Goal: Task Accomplishment & Management: Use online tool/utility

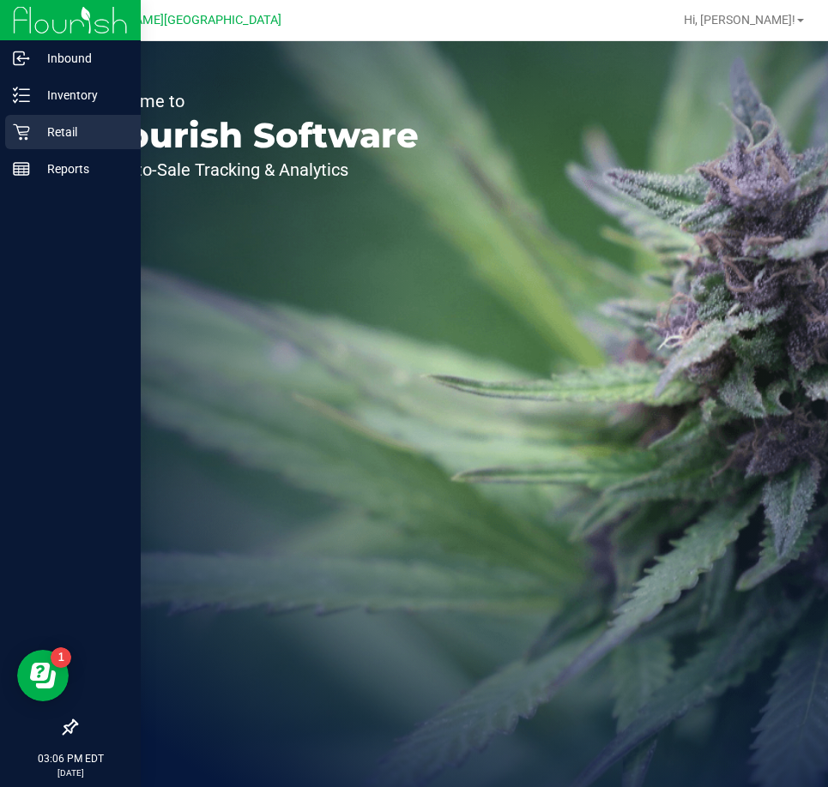
click at [27, 136] on icon at bounding box center [21, 132] width 17 height 17
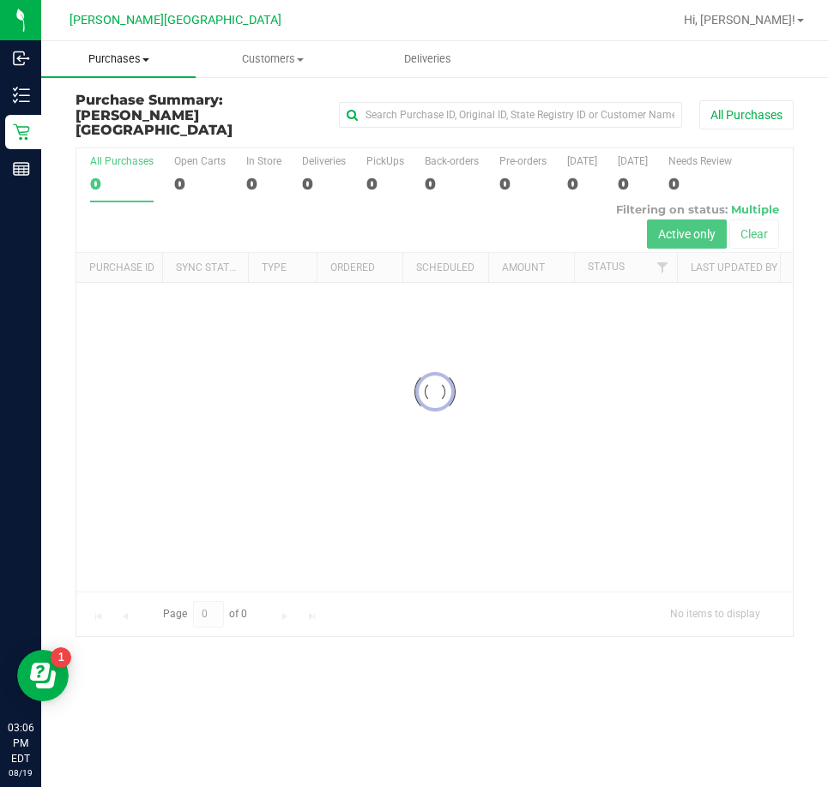
click at [126, 58] on span "Purchases" at bounding box center [118, 58] width 154 height 15
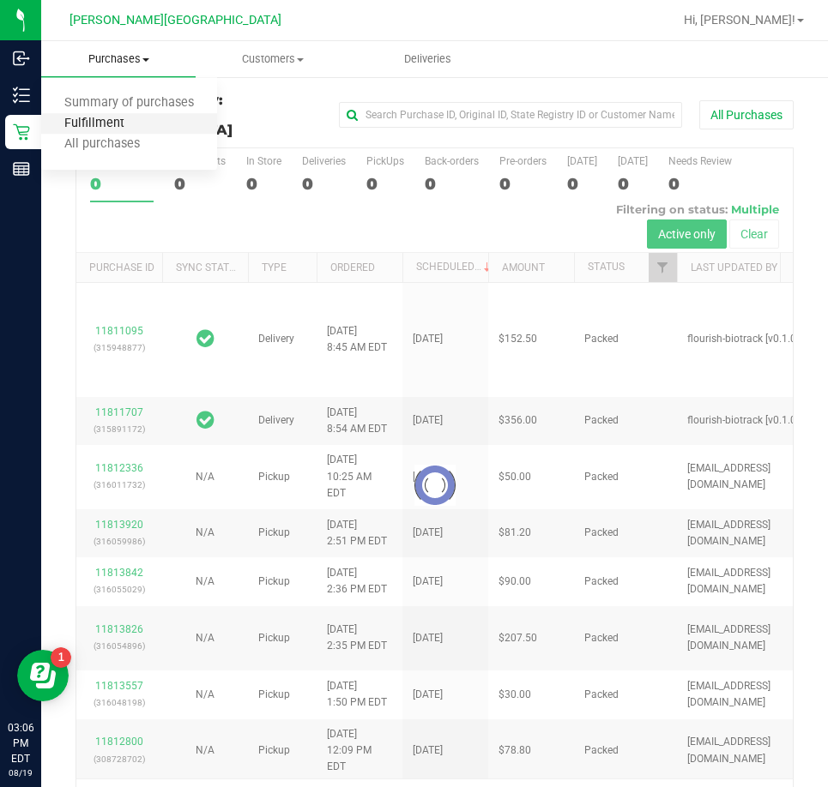
click at [110, 124] on span "Fulfillment" at bounding box center [94, 124] width 106 height 15
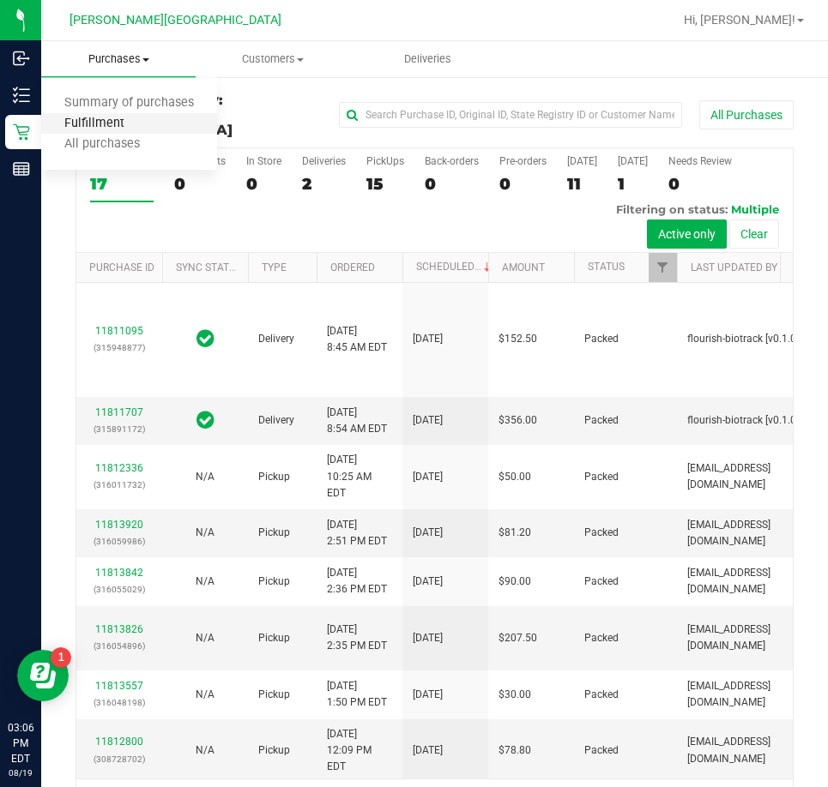
click at [109, 125] on span "Fulfillment" at bounding box center [94, 124] width 106 height 15
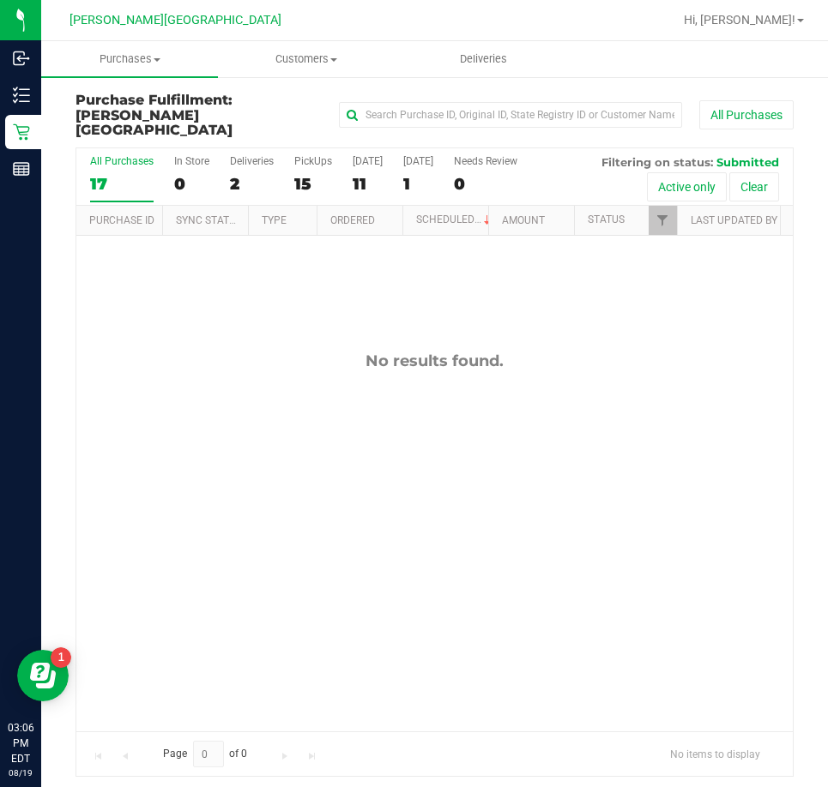
click at [63, 208] on div "All Purchases 17 In Store 0 Deliveries 2 PickUps 15 [DATE] 11 [DATE] 1 Needs Re…" at bounding box center [435, 462] width 744 height 630
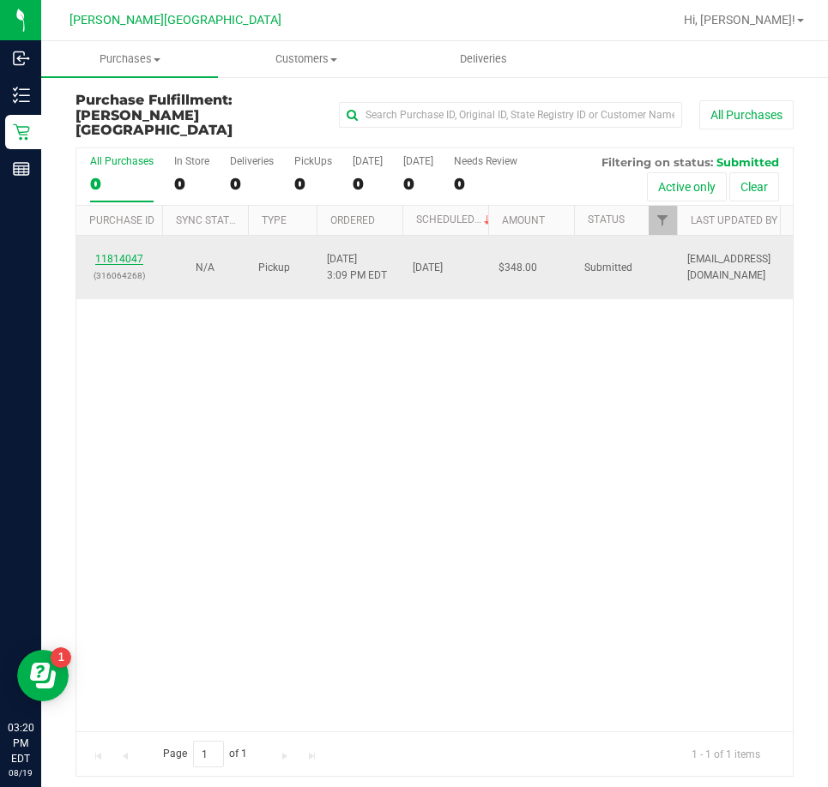
click at [117, 253] on link "11814047" at bounding box center [119, 259] width 48 height 12
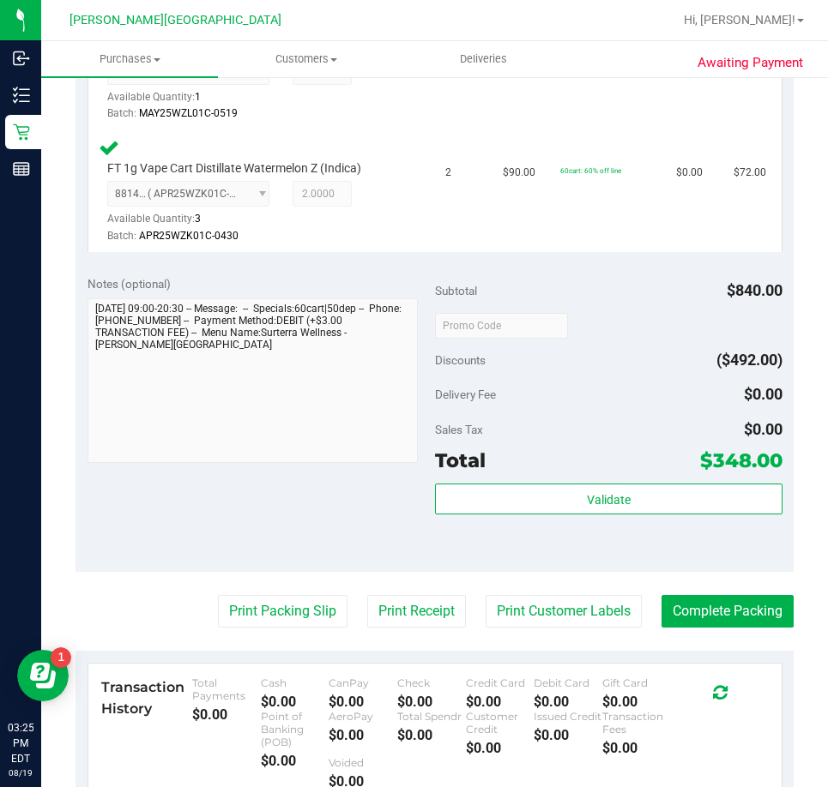
scroll to position [1115, 0]
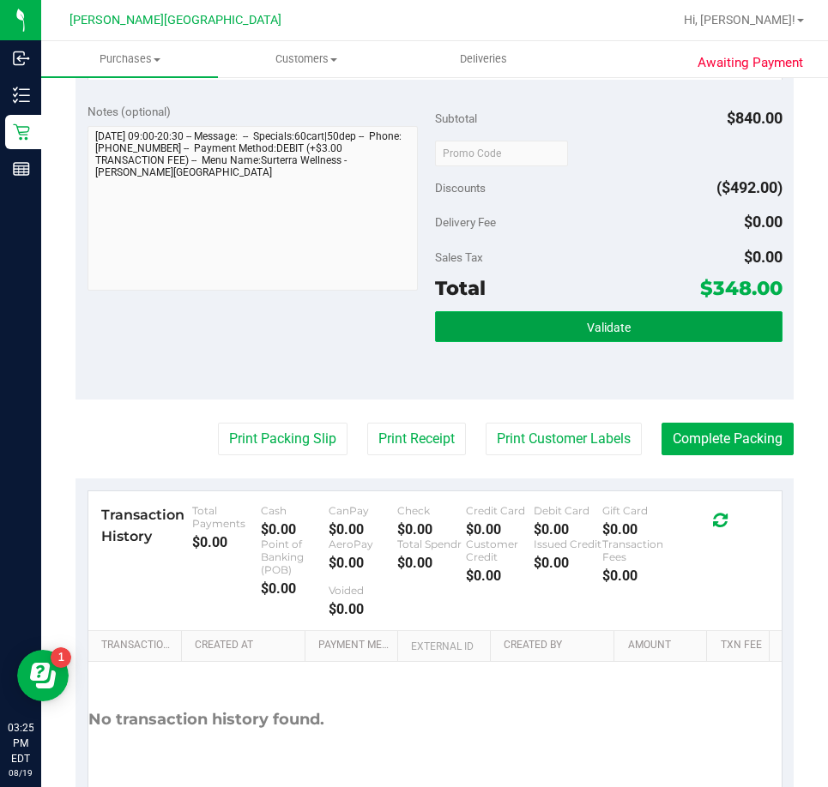
click at [477, 342] on button "Validate" at bounding box center [608, 326] width 347 height 31
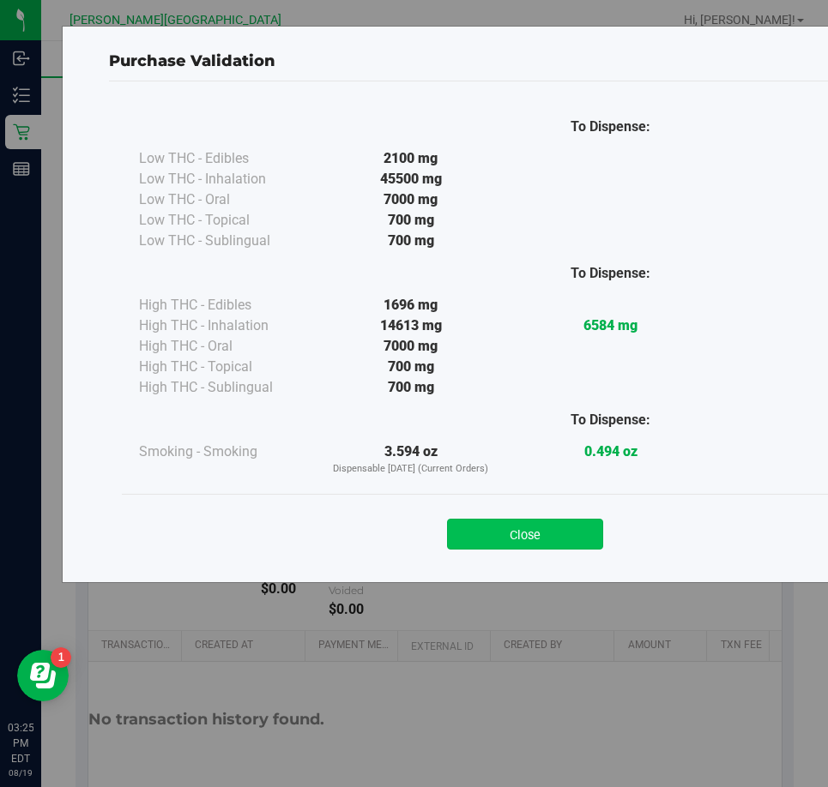
click at [528, 541] on button "Close" at bounding box center [525, 534] width 156 height 31
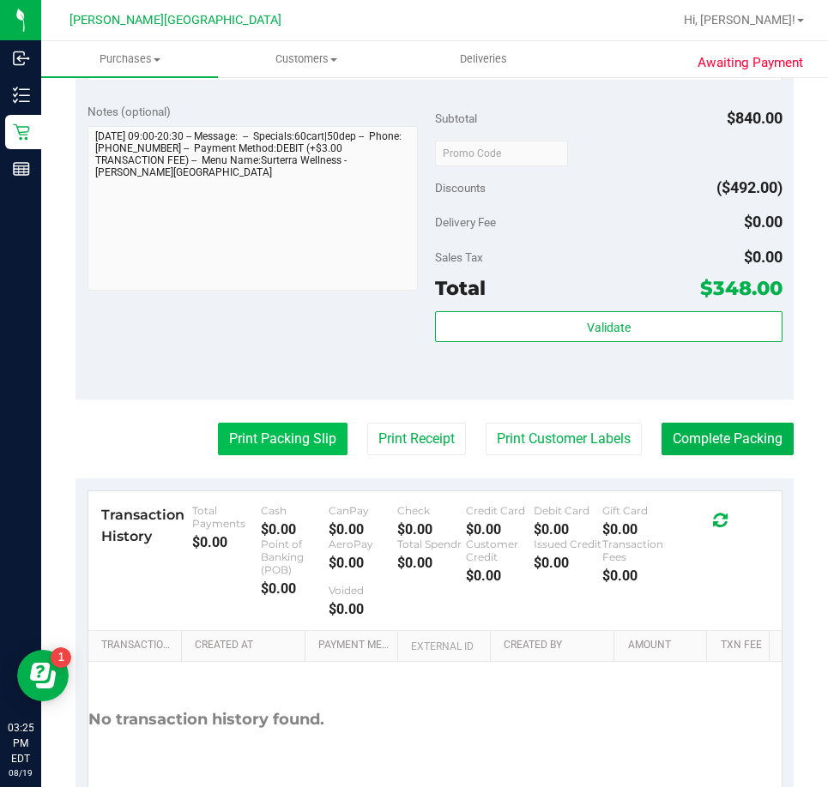
click at [314, 455] on button "Print Packing Slip" at bounding box center [283, 439] width 130 height 33
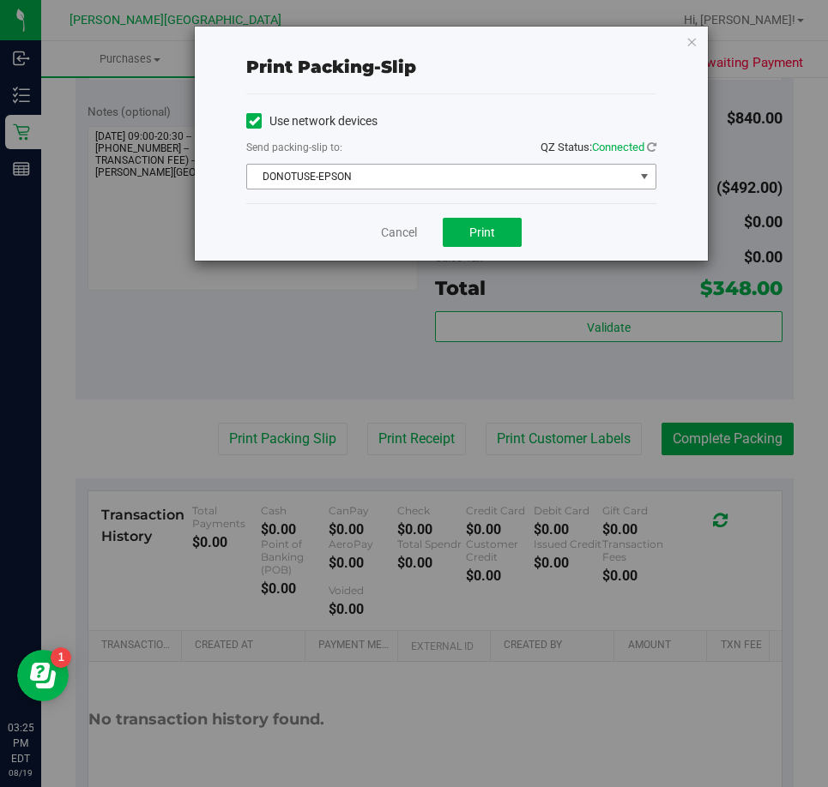
click at [414, 181] on span "DONOTUSE-EPSON" at bounding box center [440, 177] width 387 height 24
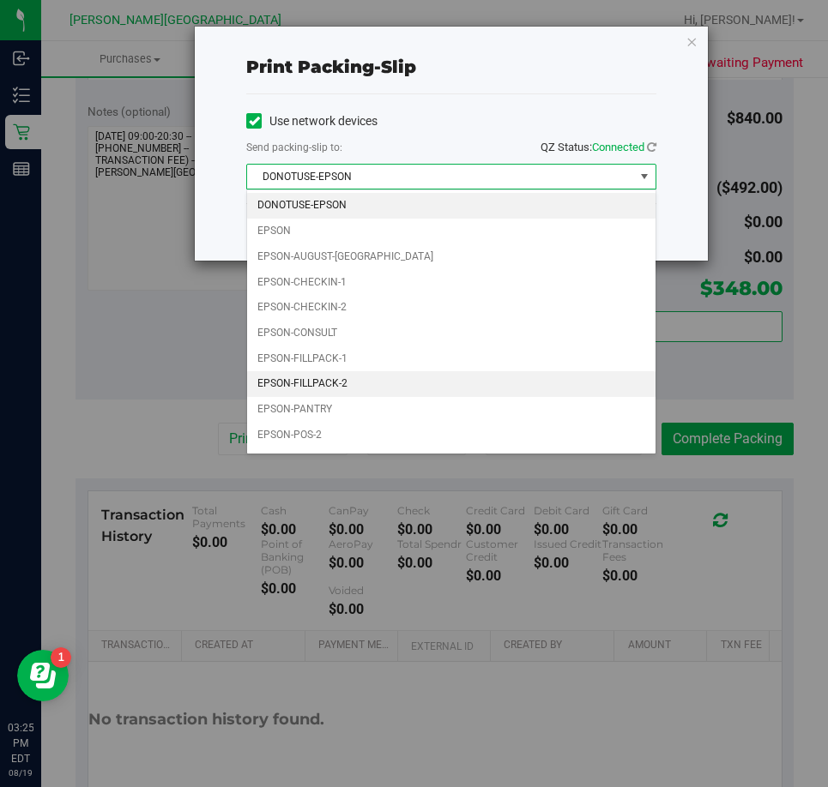
scroll to position [49, 0]
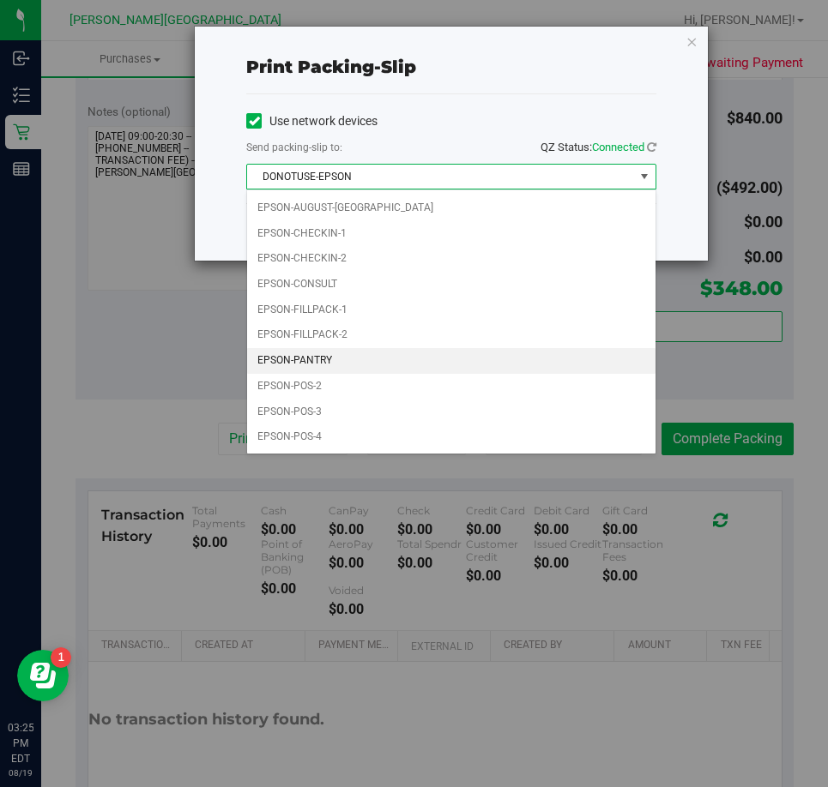
click at [331, 359] on li "EPSON-PANTRY" at bounding box center [451, 361] width 408 height 26
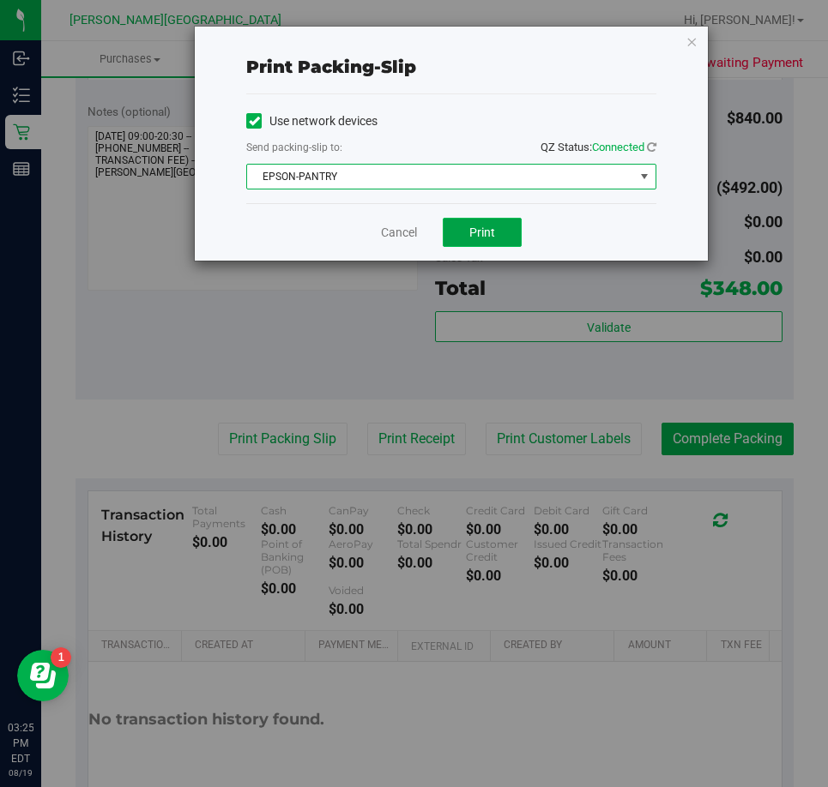
click at [491, 223] on button "Print" at bounding box center [482, 232] width 79 height 29
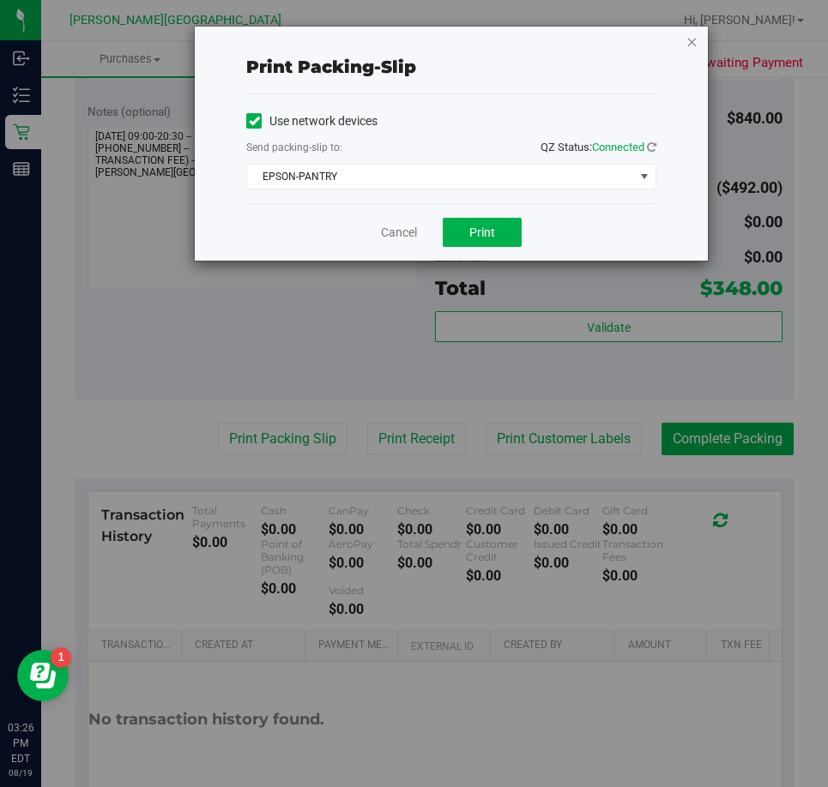
click at [690, 34] on icon "button" at bounding box center [691, 41] width 12 height 21
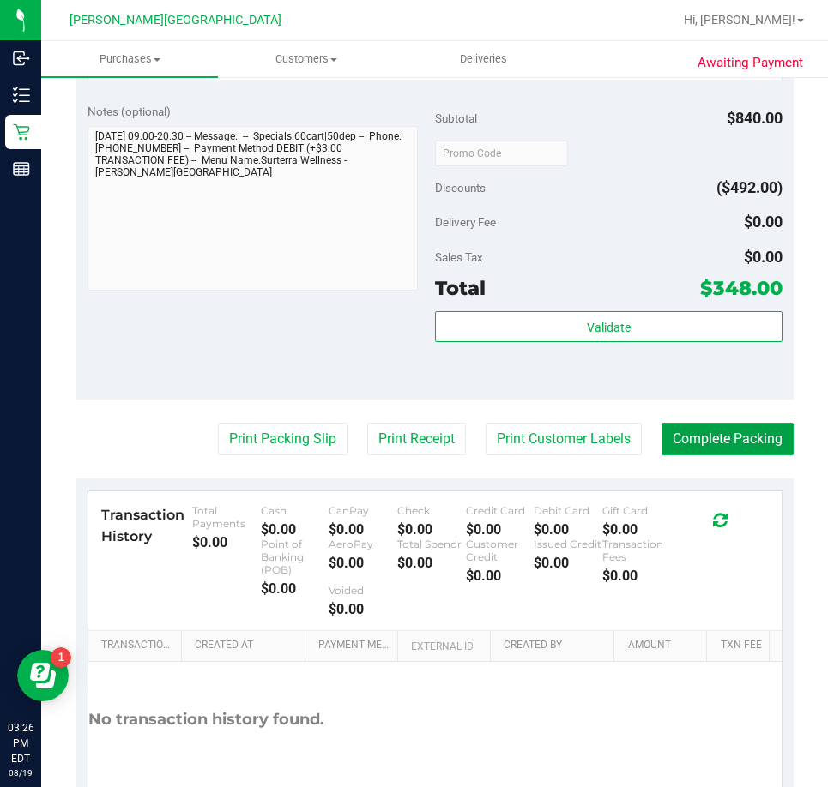
click at [669, 443] on button "Complete Packing" at bounding box center [727, 439] width 132 height 33
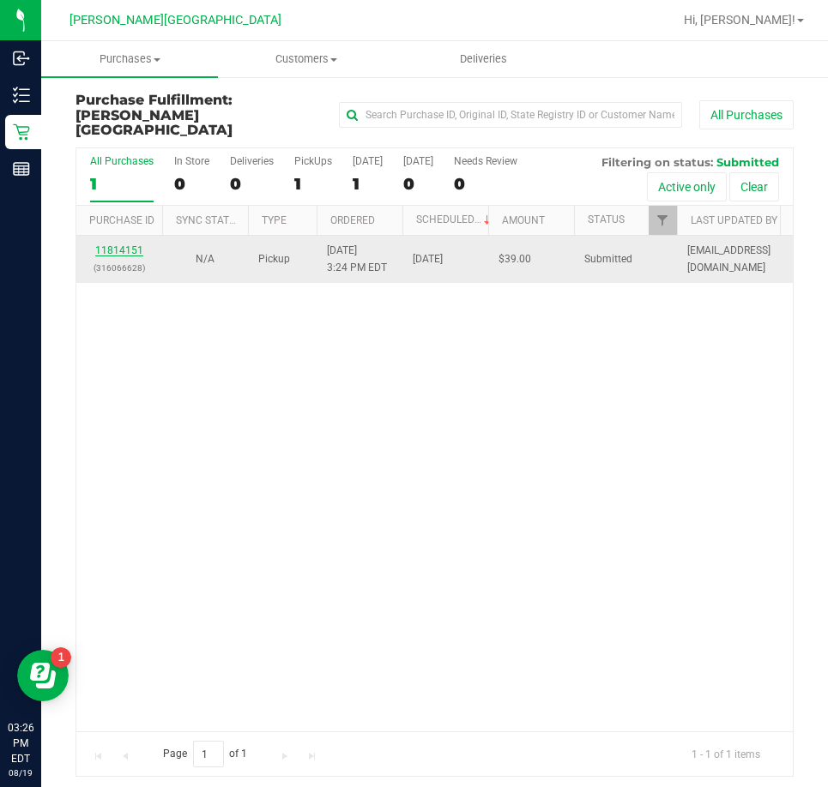
click at [124, 244] on link "11814151" at bounding box center [119, 250] width 48 height 12
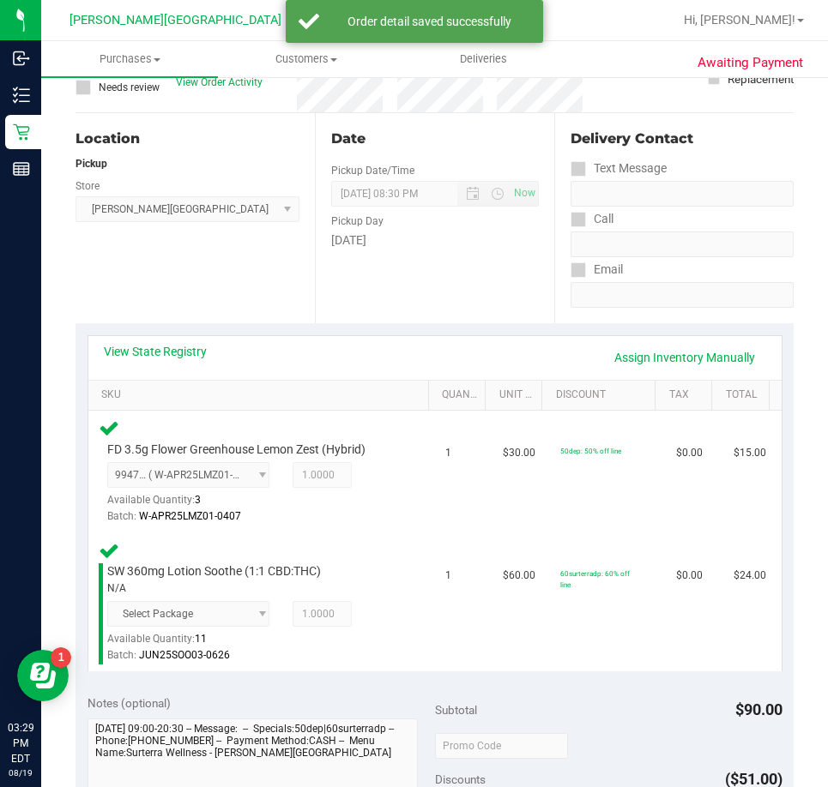
scroll to position [429, 0]
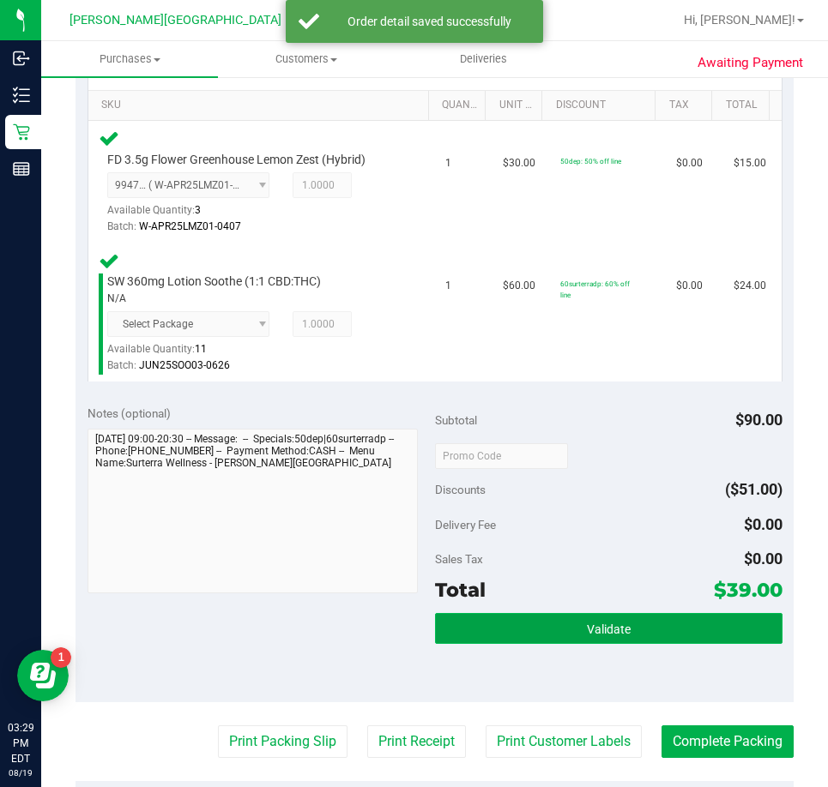
click at [509, 628] on button "Validate" at bounding box center [608, 628] width 347 height 31
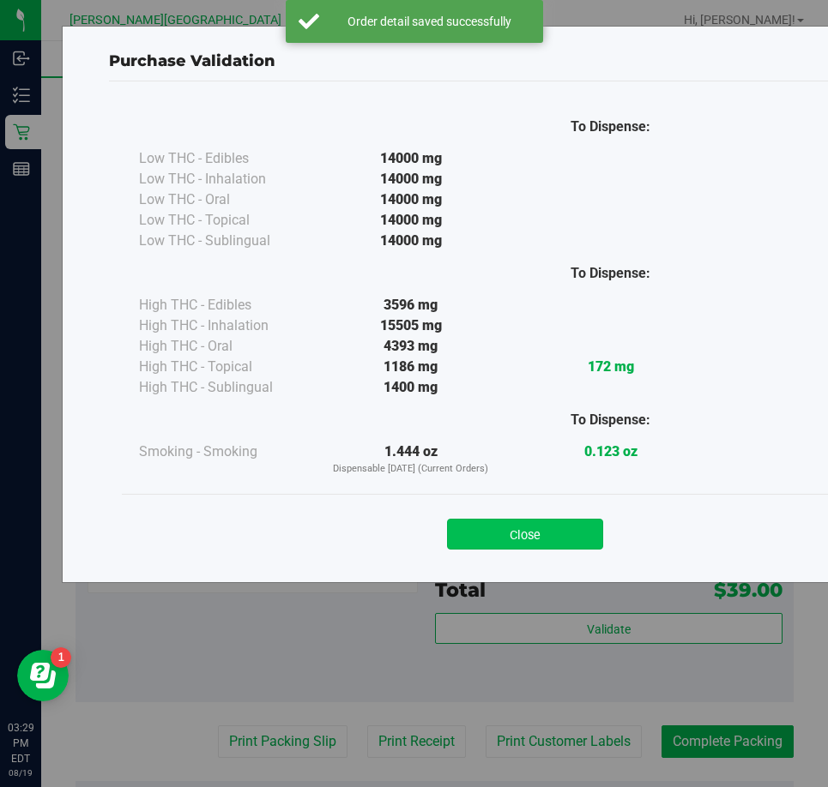
click at [490, 543] on button "Close" at bounding box center [525, 534] width 156 height 31
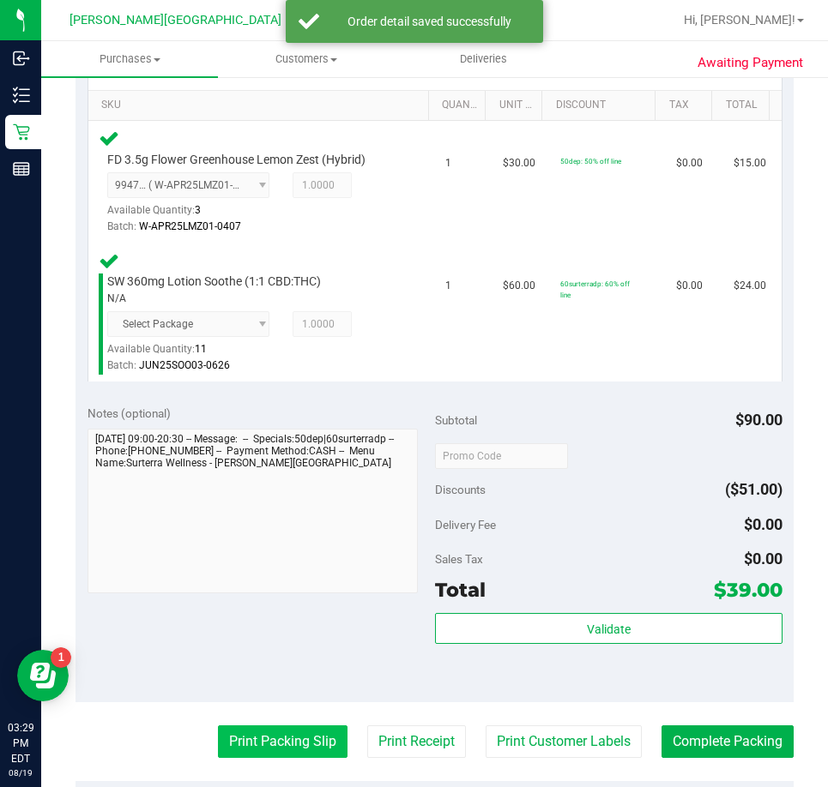
click at [281, 750] on button "Print Packing Slip" at bounding box center [283, 742] width 130 height 33
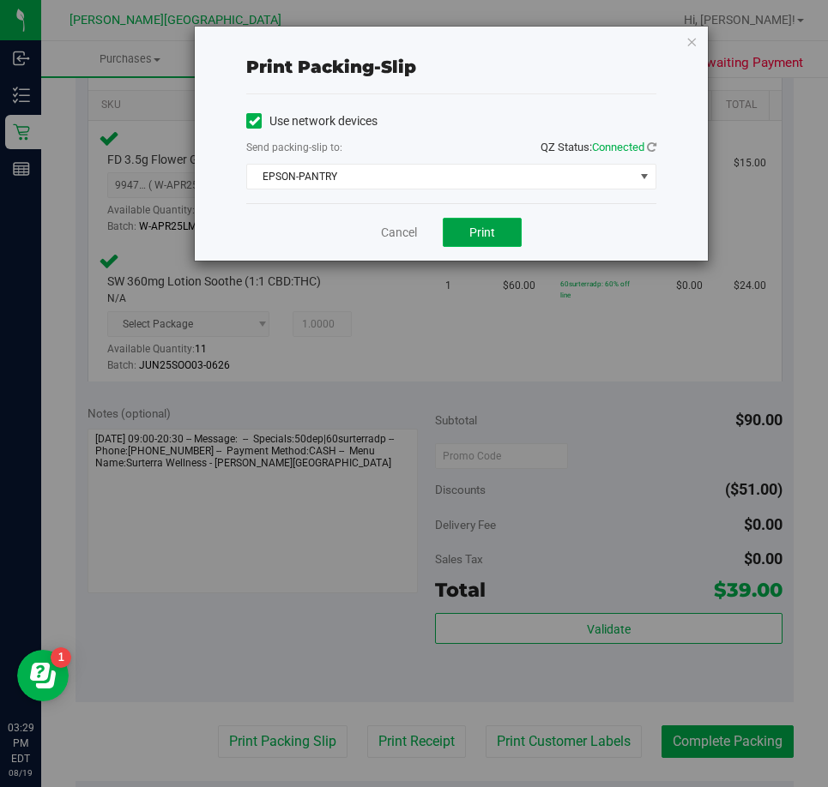
click at [477, 234] on span "Print" at bounding box center [482, 233] width 26 height 14
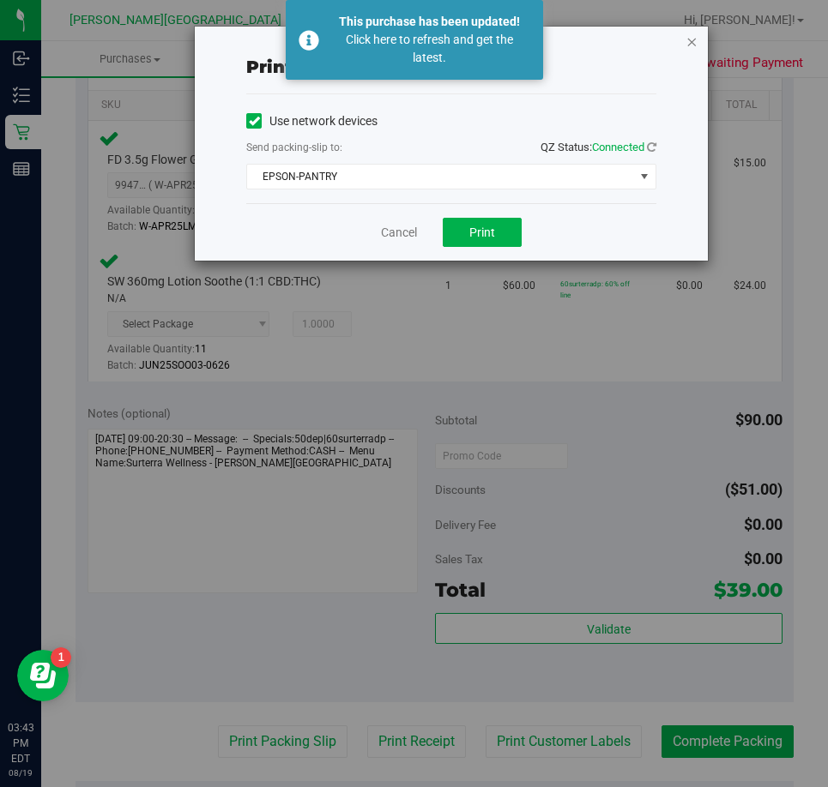
click at [689, 44] on icon "button" at bounding box center [691, 41] width 12 height 21
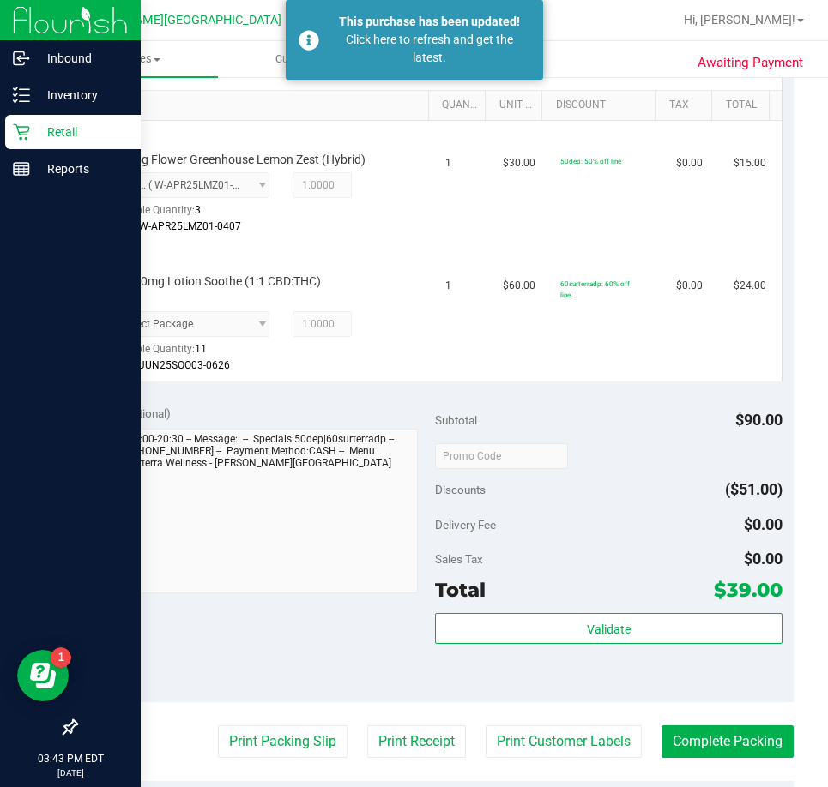
click at [14, 130] on icon at bounding box center [21, 132] width 17 height 17
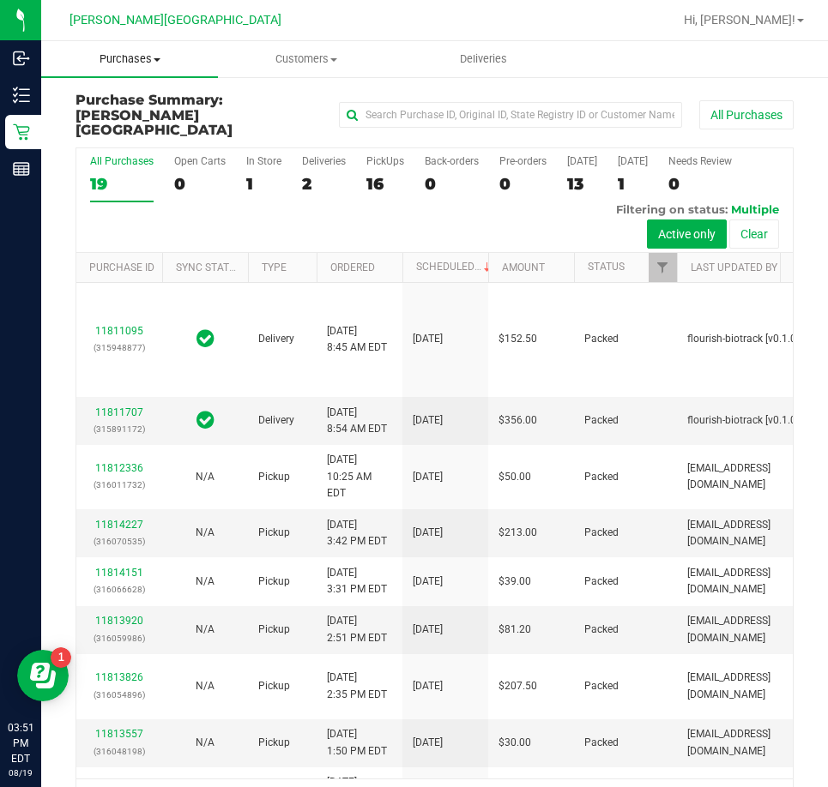
click at [153, 59] on span "Purchases" at bounding box center [129, 58] width 177 height 15
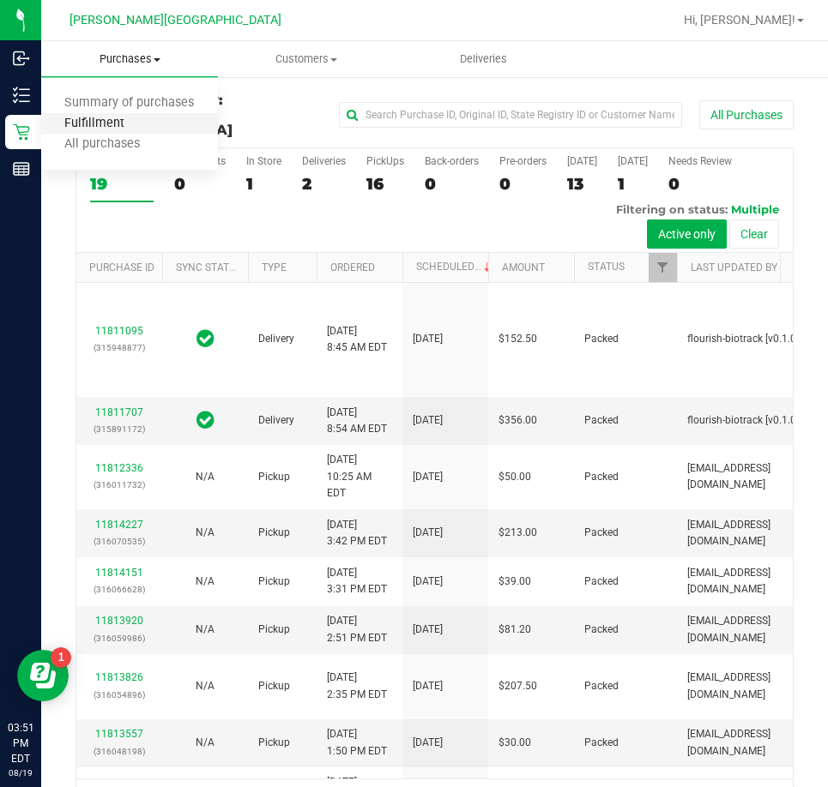
click at [99, 120] on span "Fulfillment" at bounding box center [94, 124] width 106 height 15
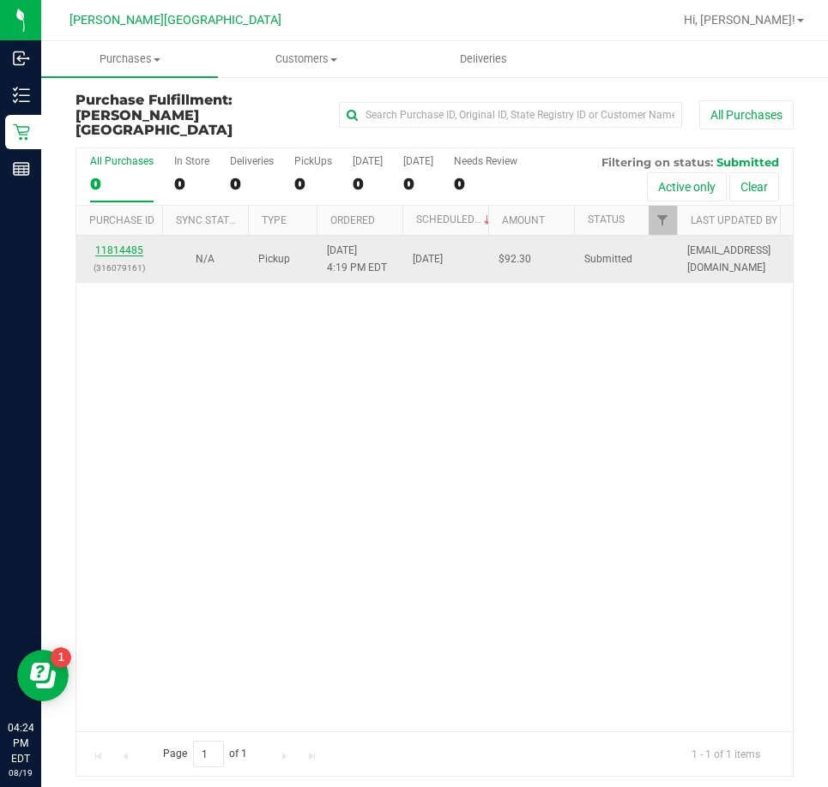
click at [115, 244] on link "11814485" at bounding box center [119, 250] width 48 height 12
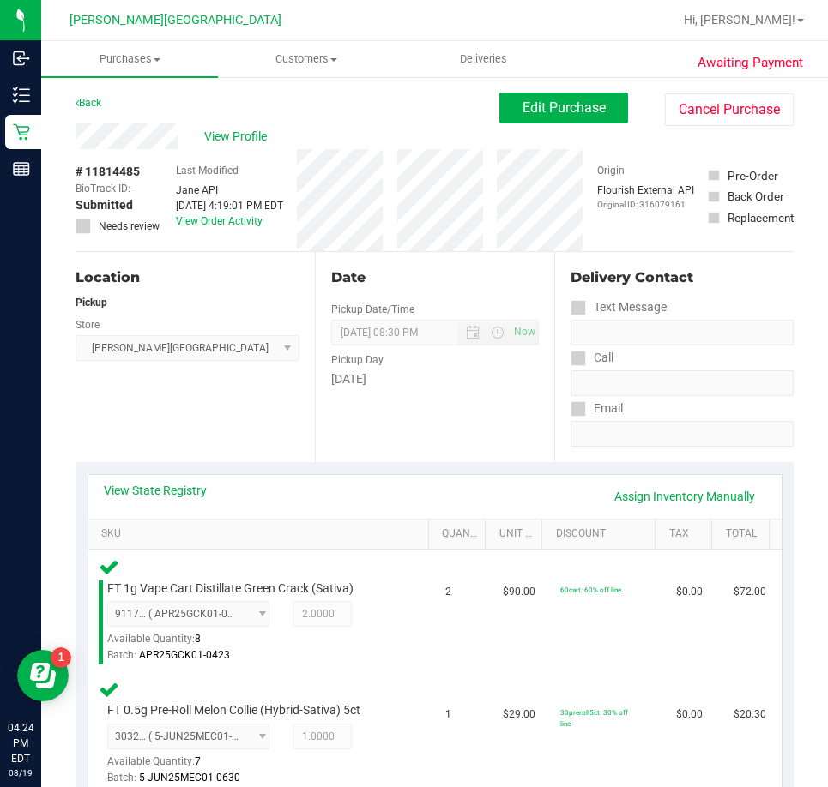
scroll to position [429, 0]
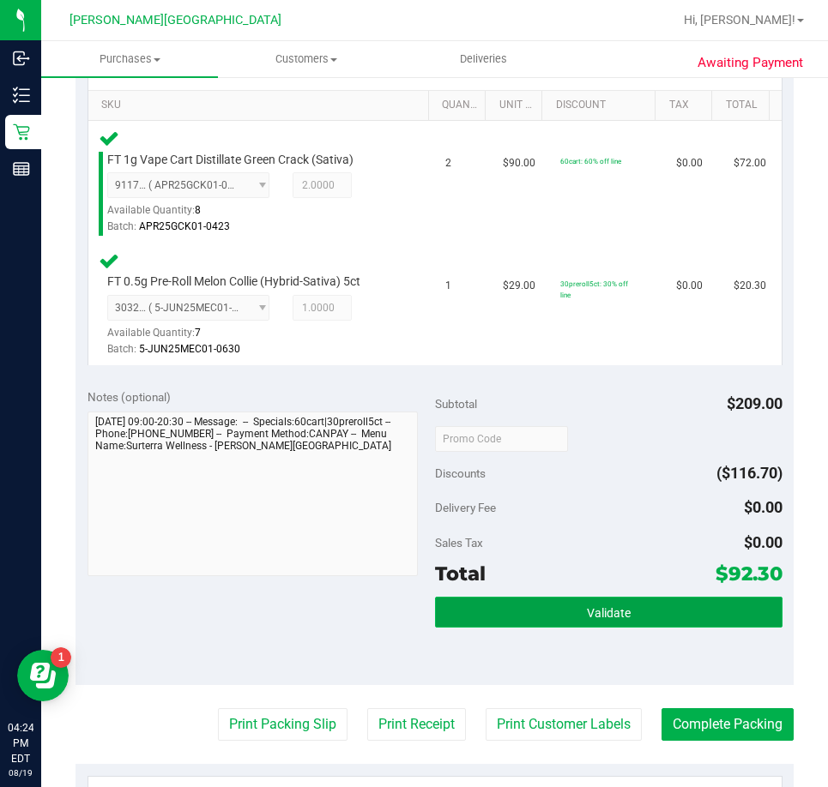
click at [558, 612] on button "Validate" at bounding box center [608, 612] width 347 height 31
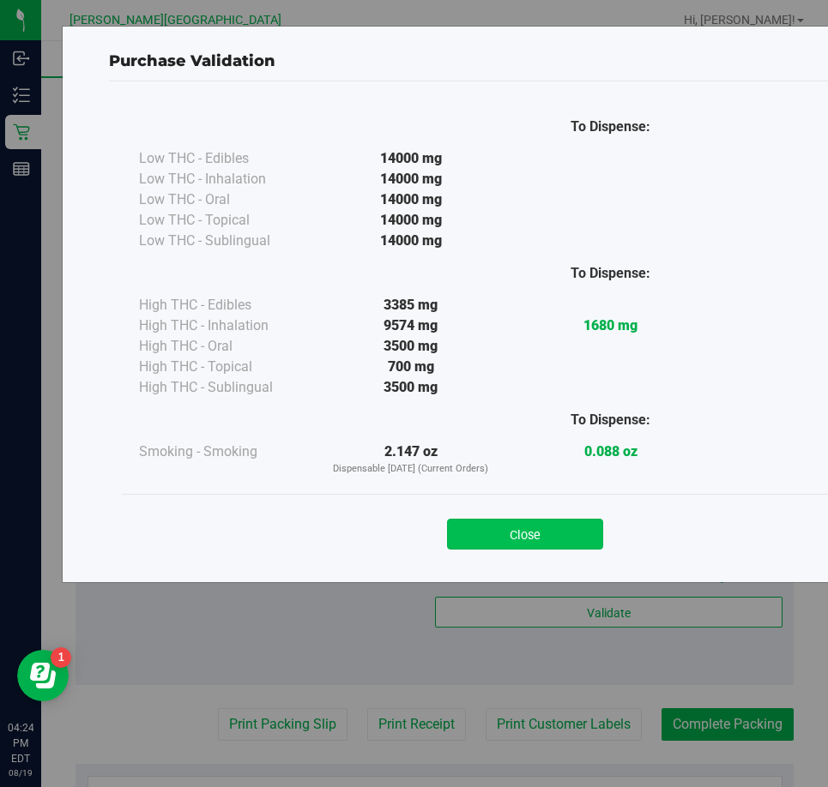
click at [496, 540] on button "Close" at bounding box center [525, 534] width 156 height 31
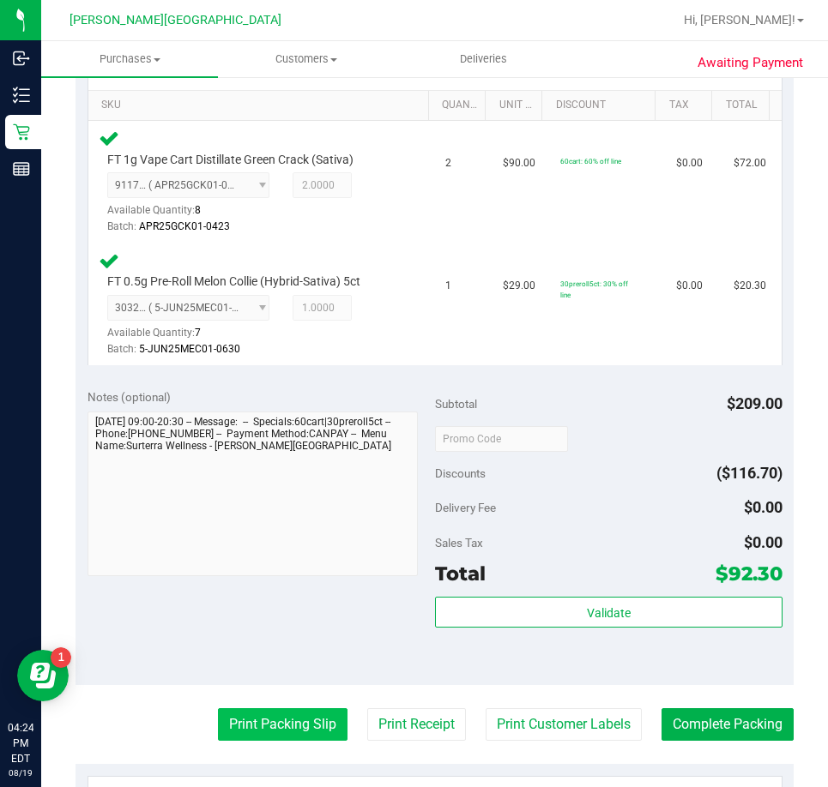
click at [299, 733] on button "Print Packing Slip" at bounding box center [283, 725] width 130 height 33
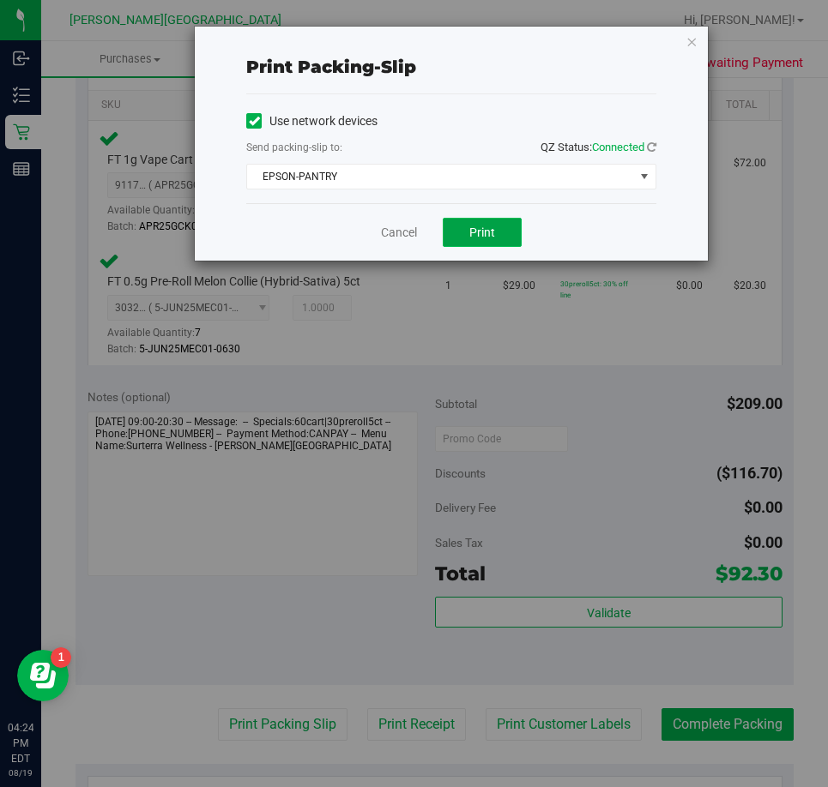
click at [502, 238] on button "Print" at bounding box center [482, 232] width 79 height 29
click at [685, 36] on icon "button" at bounding box center [691, 41] width 12 height 21
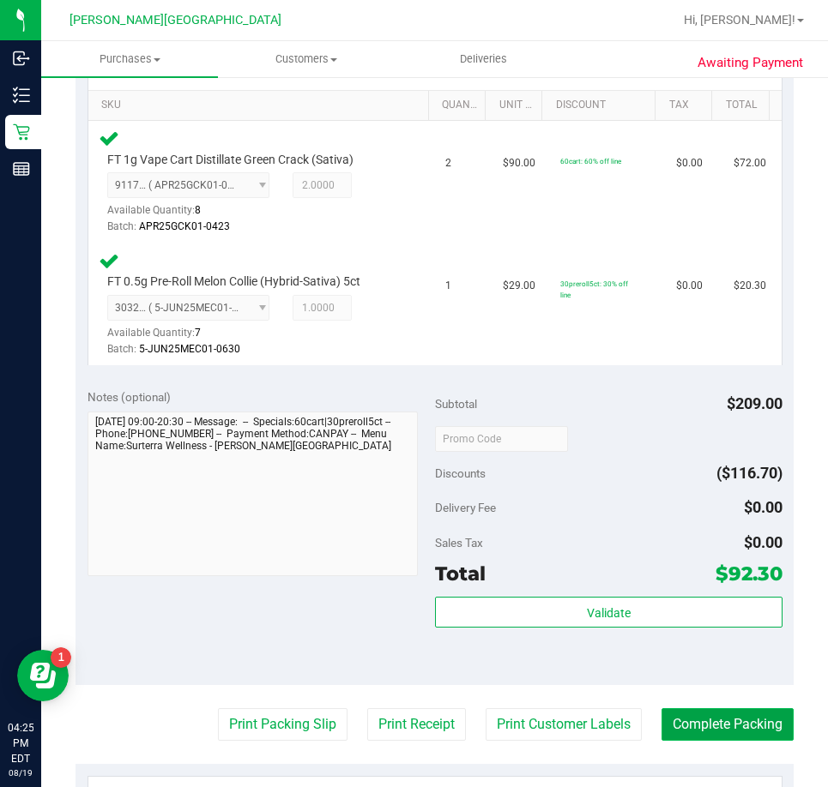
click at [677, 718] on button "Complete Packing" at bounding box center [727, 725] width 132 height 33
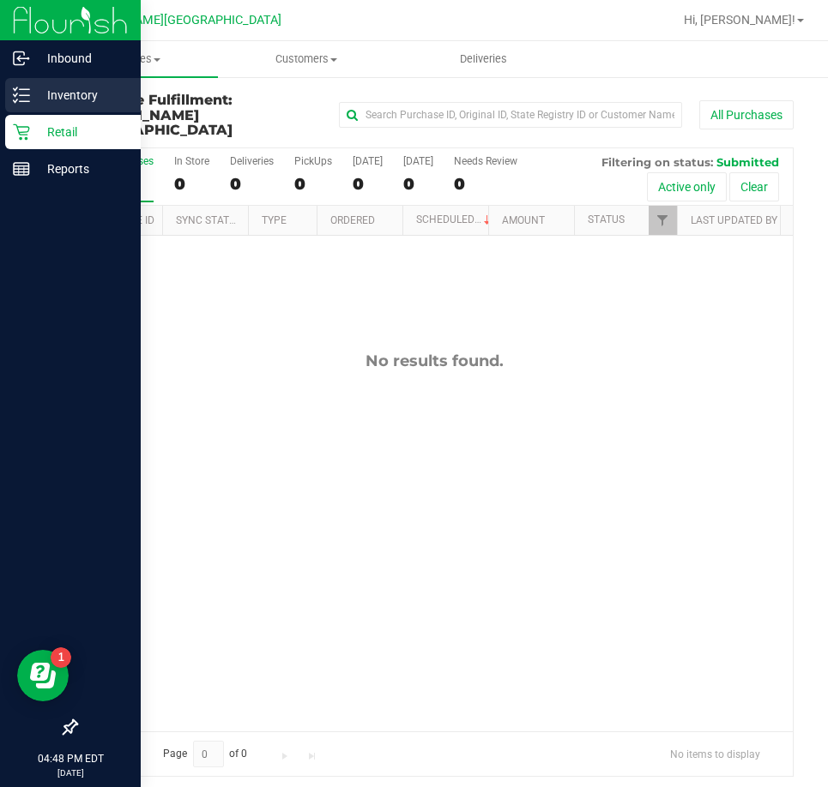
click at [21, 86] on div "Inventory" at bounding box center [73, 95] width 136 height 34
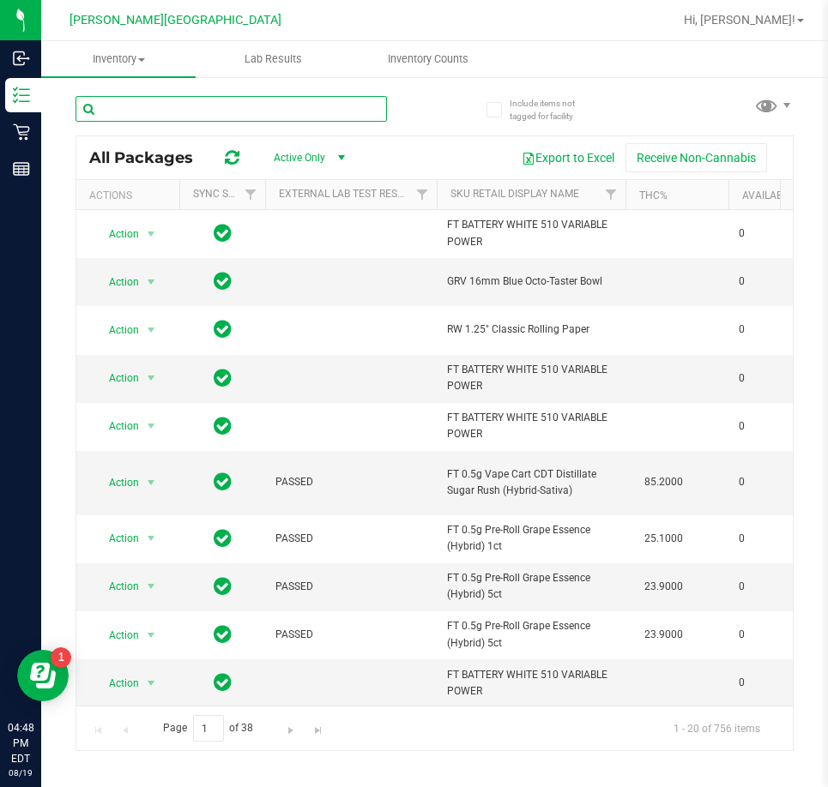
click at [179, 111] on input "text" at bounding box center [230, 109] width 311 height 26
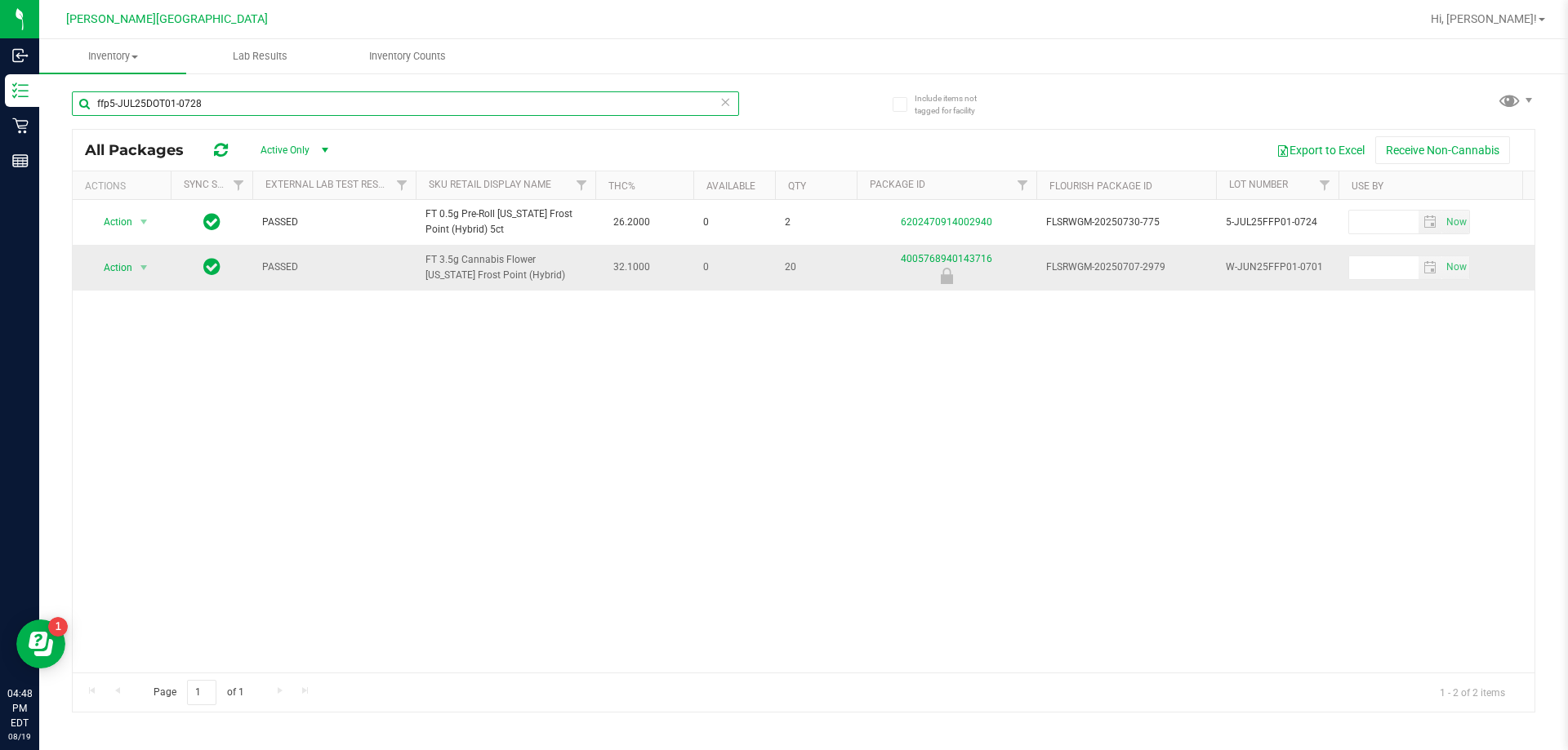
type input "ffp5-JUL25DOT01-0728"
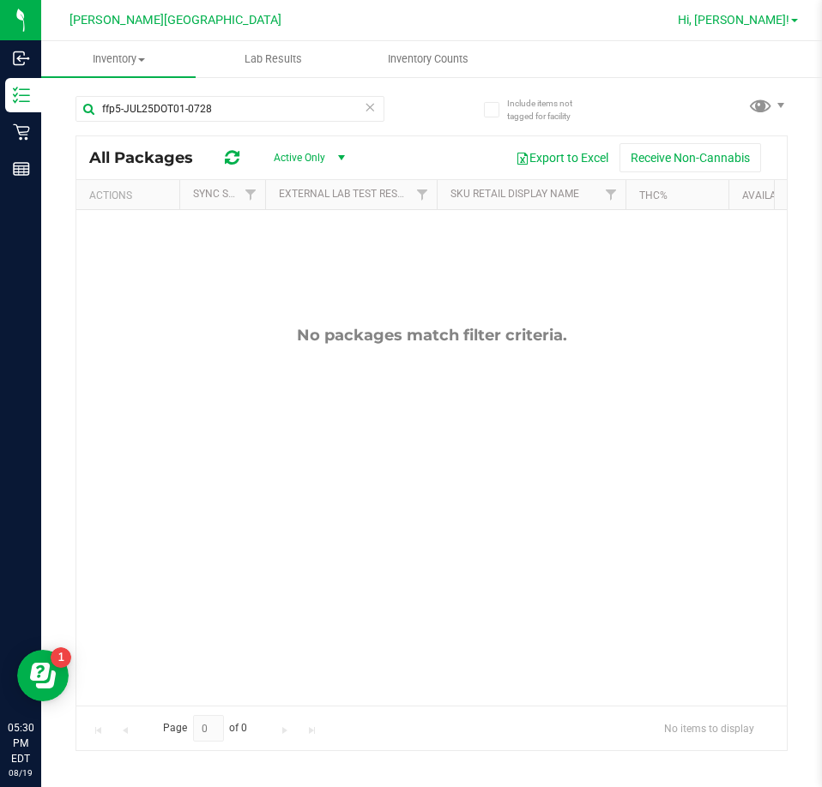
click at [780, 19] on span "Hi, [PERSON_NAME]!" at bounding box center [734, 20] width 112 height 14
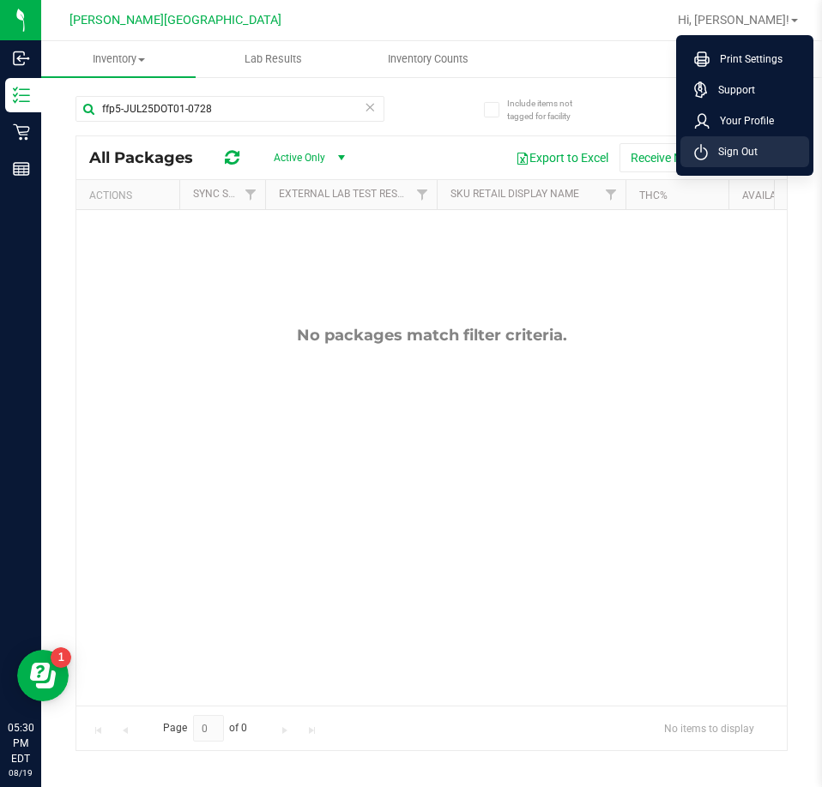
click at [733, 148] on span "Sign Out" at bounding box center [733, 151] width 50 height 17
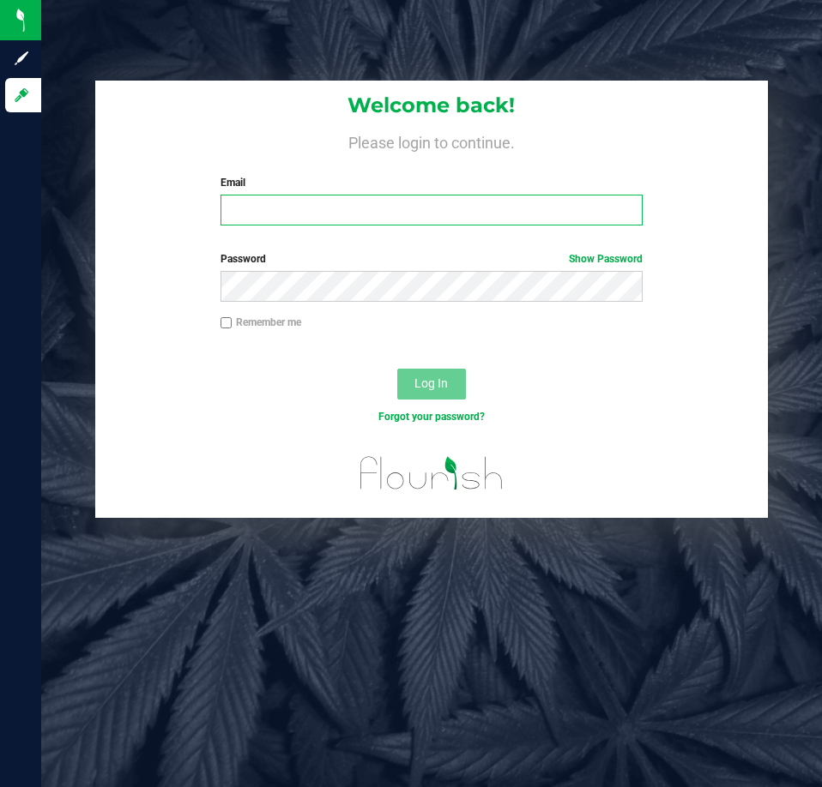
click at [469, 214] on input "Email" at bounding box center [431, 210] width 422 height 31
type input "[EMAIL_ADDRESS][DOMAIN_NAME]"
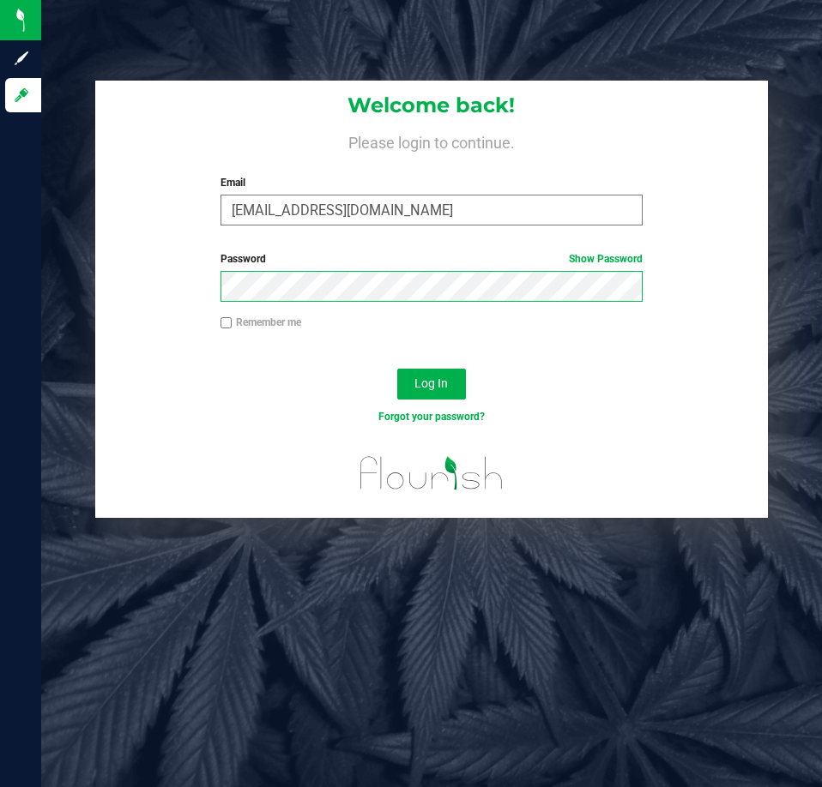
click at [397, 369] on button "Log In" at bounding box center [431, 384] width 69 height 31
